Goal: Consume media (video, audio)

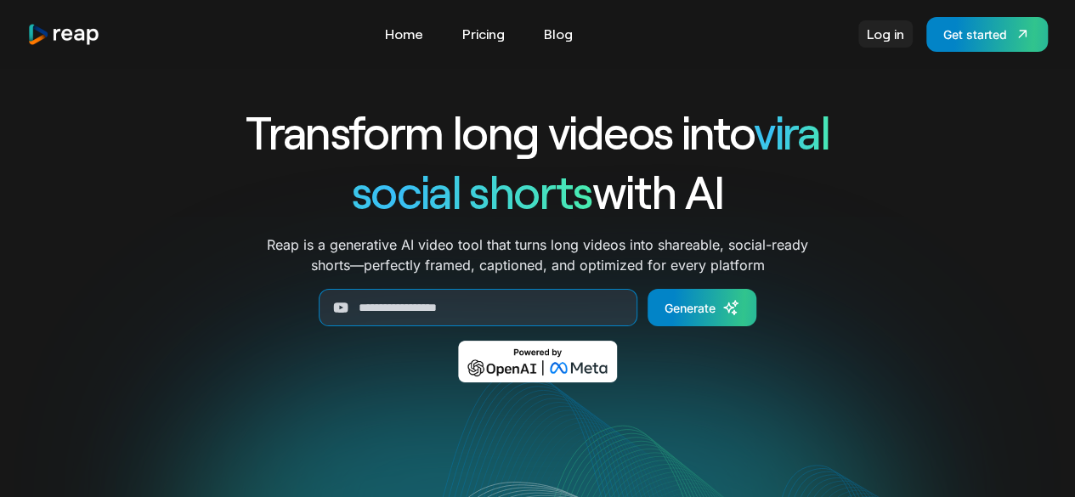
click at [876, 40] on link "Log in" at bounding box center [886, 33] width 54 height 27
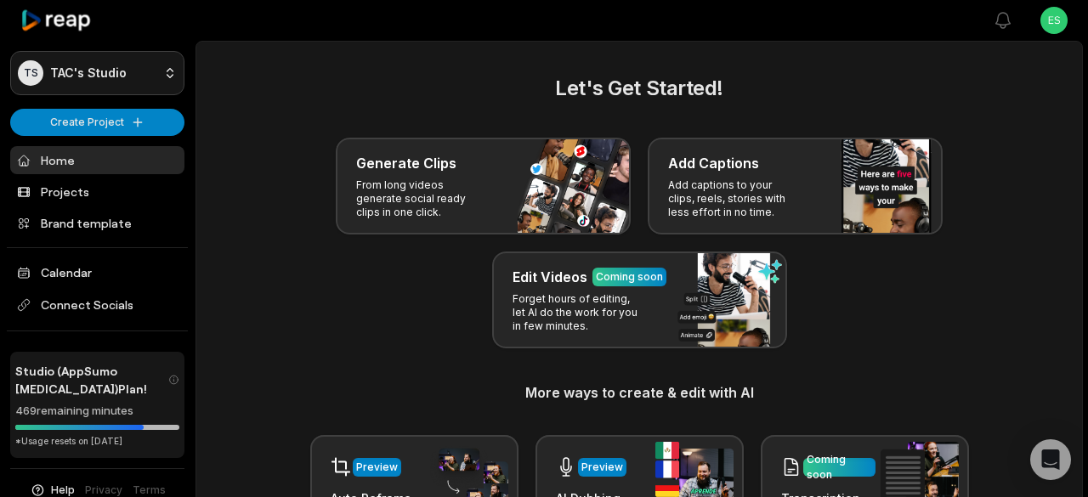
click at [80, 77] on html "TS TAC's Studio Create Project Home Projects Brand template Calendar Connect So…" at bounding box center [544, 248] width 1088 height 497
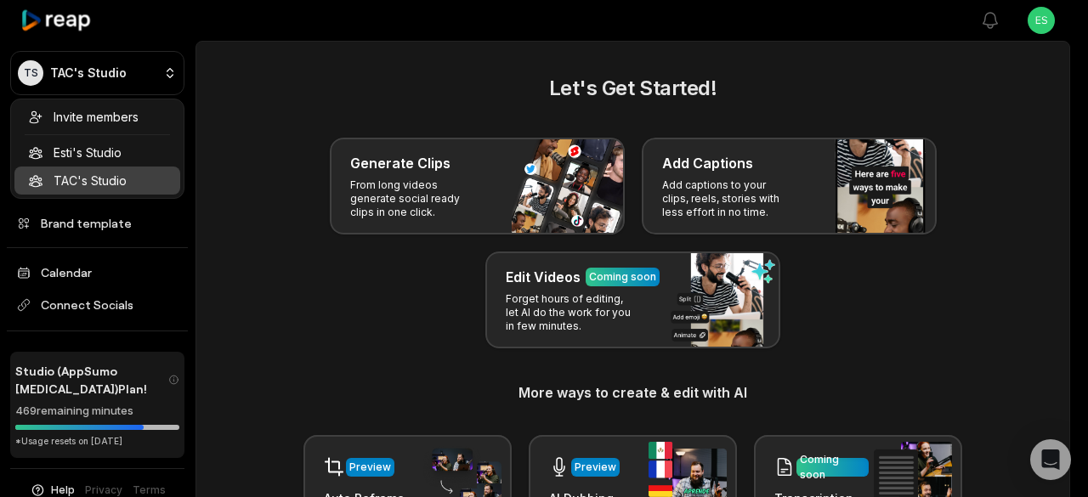
click at [258, 79] on html "TS TAC's Studio Create Project Home Projects Brand template Calendar Connect So…" at bounding box center [544, 248] width 1088 height 497
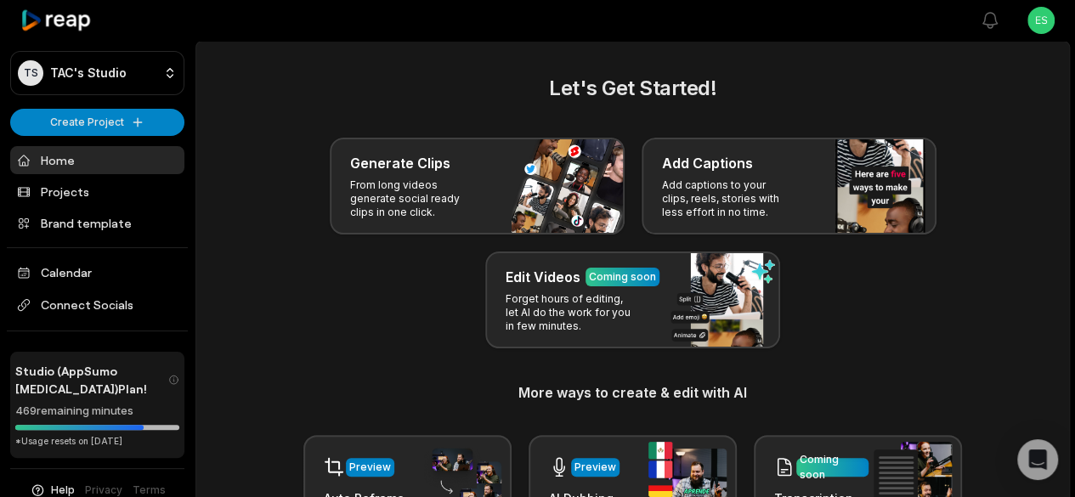
click at [56, 160] on link "Home" at bounding box center [97, 160] width 174 height 28
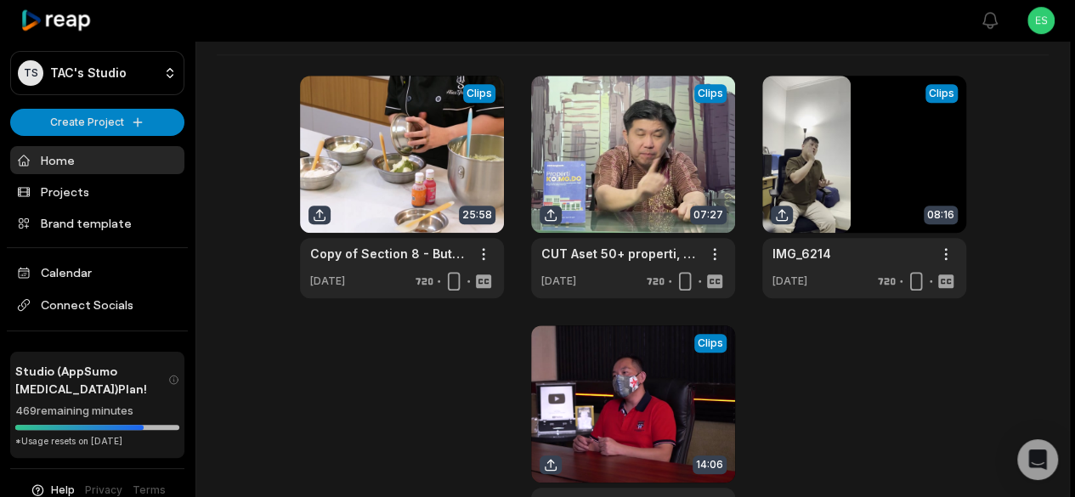
scroll to position [595, 0]
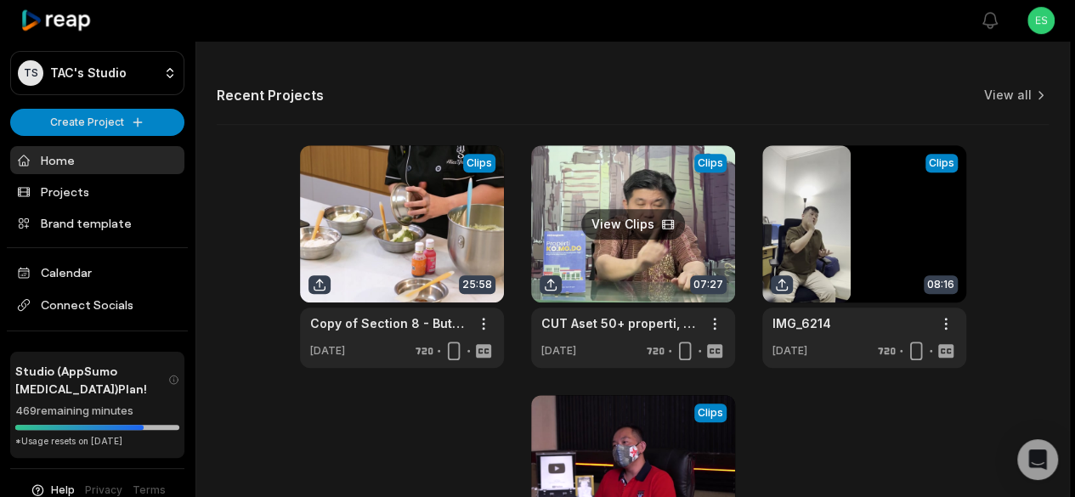
click at [595, 285] on link at bounding box center [633, 256] width 204 height 223
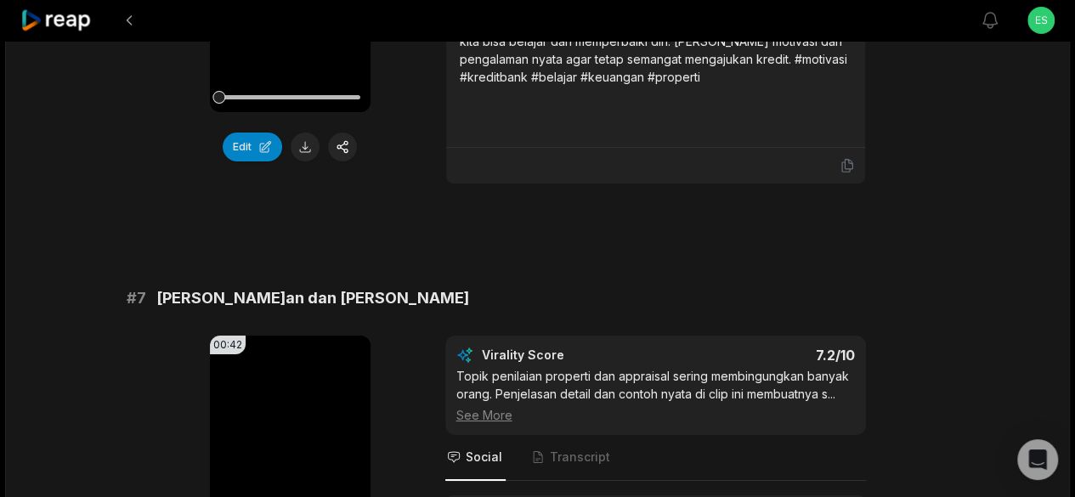
scroll to position [3324, 0]
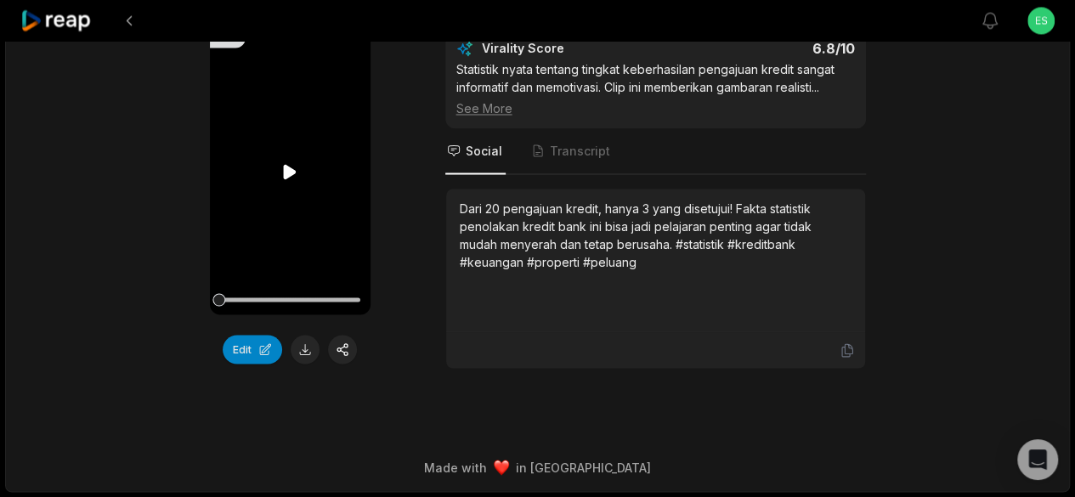
click at [286, 179] on icon at bounding box center [290, 172] width 20 height 20
click at [286, 179] on icon at bounding box center [290, 171] width 13 height 14
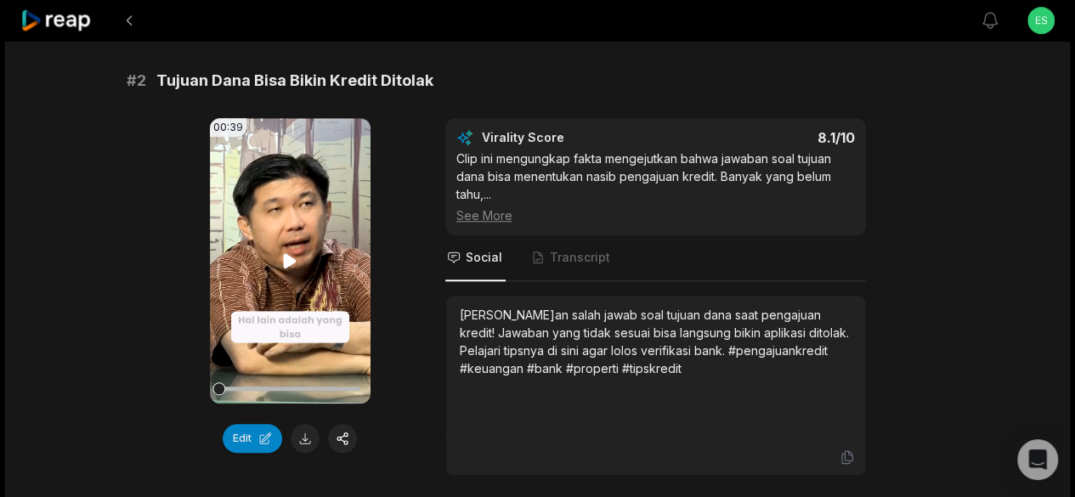
scroll to position [713, 0]
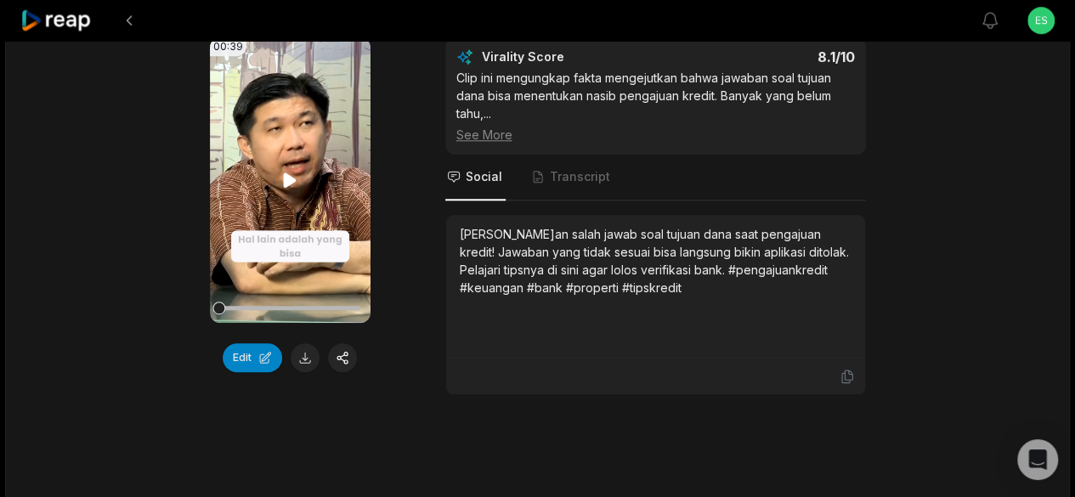
click at [287, 179] on icon at bounding box center [290, 180] width 13 height 14
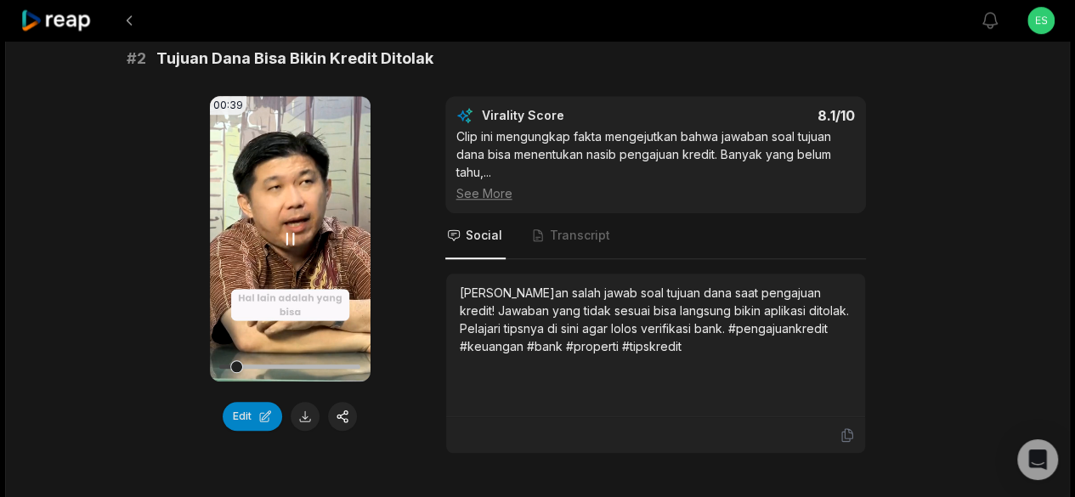
scroll to position [628, 0]
